Goal: Register for event/course

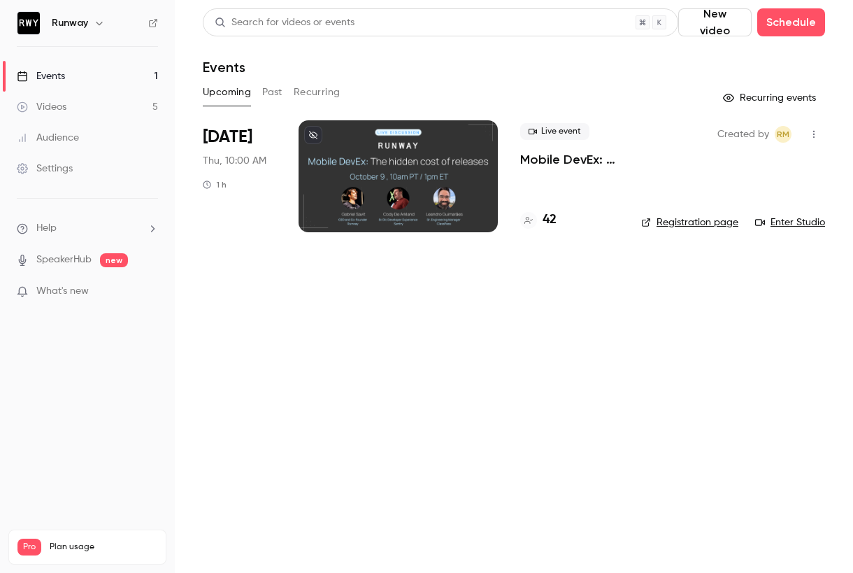
click at [275, 143] on div "[DATE] Thu, 10:00 AM 1 h" at bounding box center [239, 176] width 73 height 112
click at [258, 161] on span "Thu, 10:00 AM" at bounding box center [235, 161] width 64 height 14
click at [212, 131] on span "[DATE]" at bounding box center [228, 137] width 50 height 22
click at [546, 159] on p "Mobile DevEx: The true cost of mobile releases" at bounding box center [569, 159] width 99 height 17
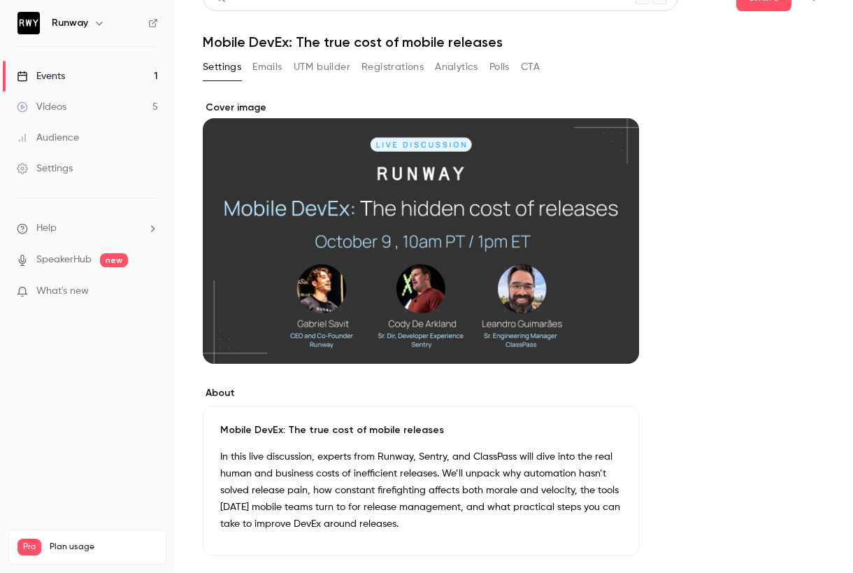
scroll to position [237, 0]
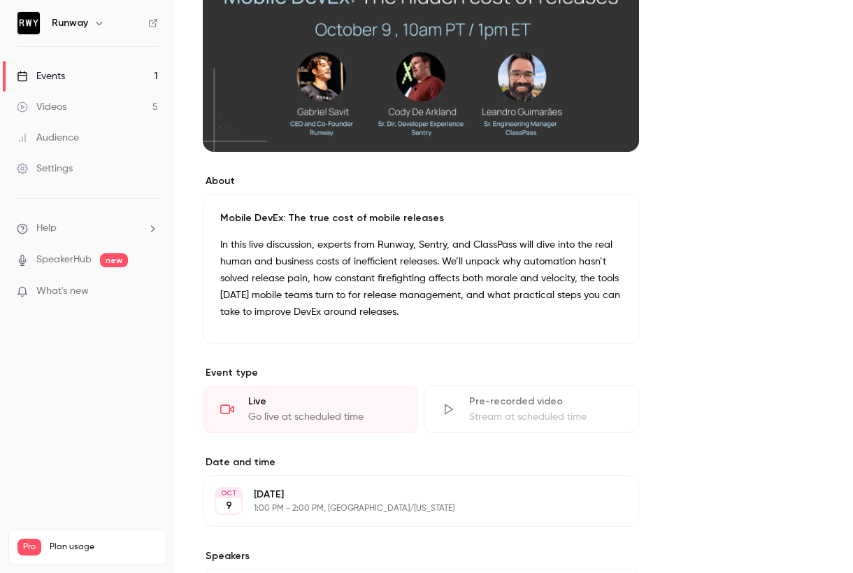
drag, startPoint x: 410, startPoint y: 310, endPoint x: 201, endPoint y: 229, distance: 225.1
click at [201, 229] on main "Search for videos or events Share Mobile DevEx: The true cost of mobile release…" at bounding box center [514, 286] width 678 height 573
copy div "In this live discussion, experts from Runway, Sentry, and ClassPass will dive i…"
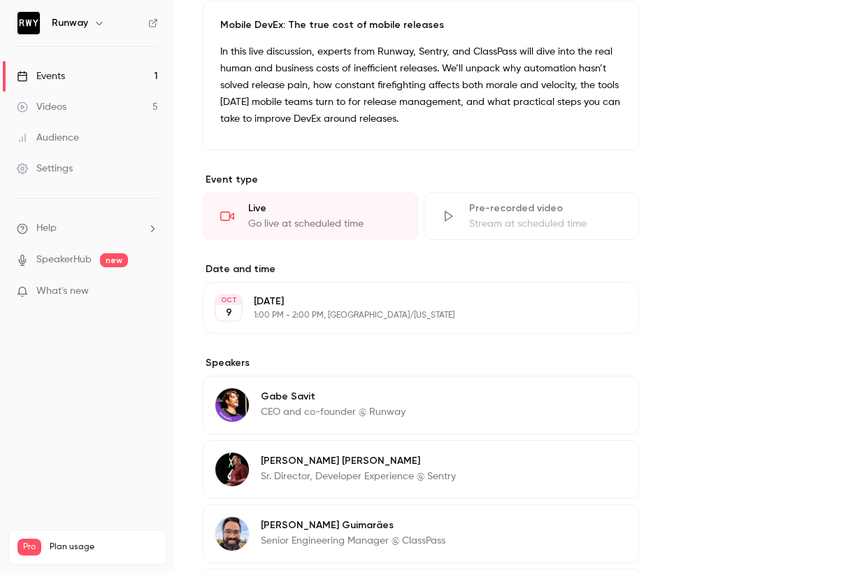
scroll to position [570, 0]
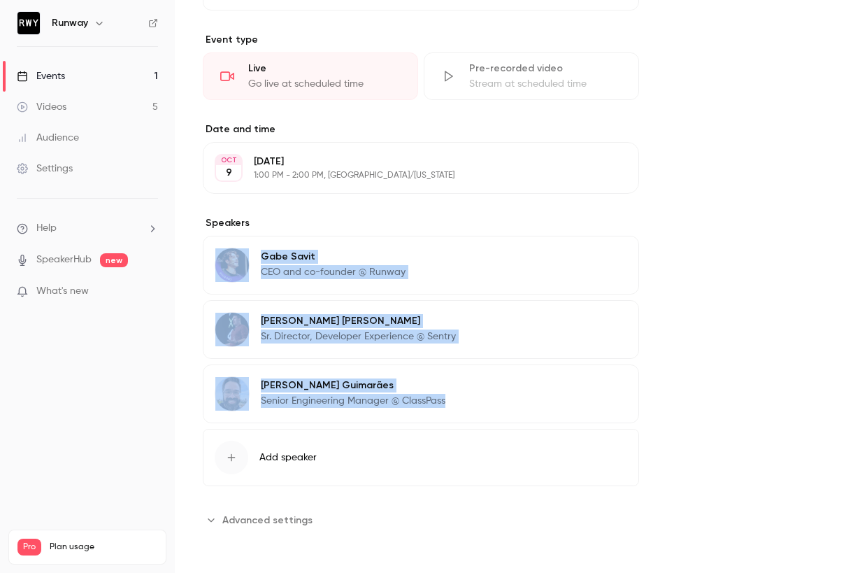
drag, startPoint x: 420, startPoint y: 392, endPoint x: 222, endPoint y: 250, distance: 243.4
click at [222, 250] on div "[PERSON_NAME] CEO and co-founder @ Runway Edit [PERSON_NAME] Director, Develope…" at bounding box center [421, 329] width 436 height 187
copy div "[PERSON_NAME] CEO and co-founder @ Runway Edit [PERSON_NAME] Director, Develope…"
